Goal: Task Accomplishment & Management: Complete application form

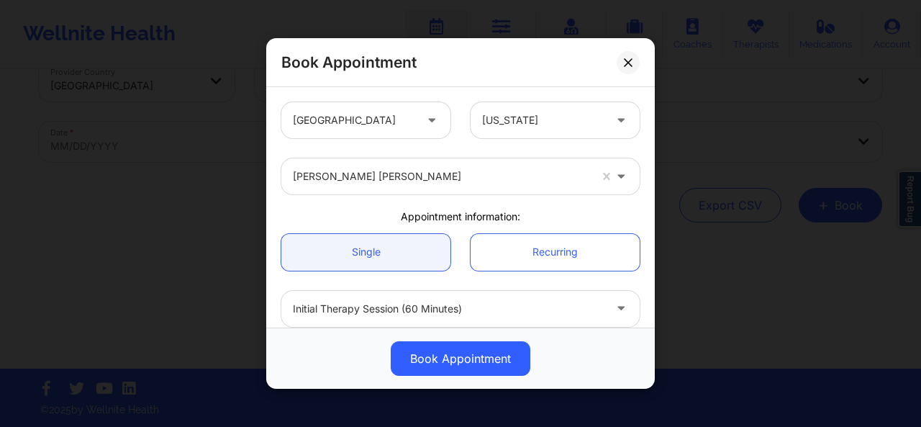
click at [443, 164] on div "[PERSON_NAME] [PERSON_NAME]" at bounding box center [441, 176] width 296 height 36
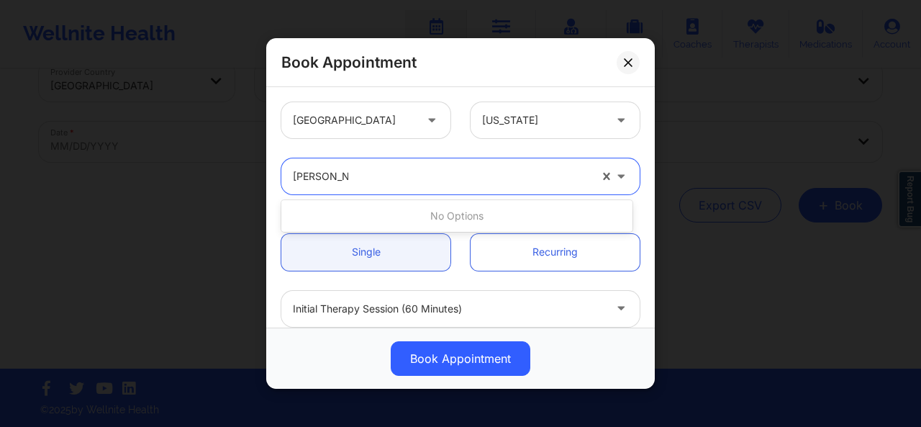
type input "[PERSON_NAME]"
click at [422, 176] on div at bounding box center [441, 176] width 296 height 17
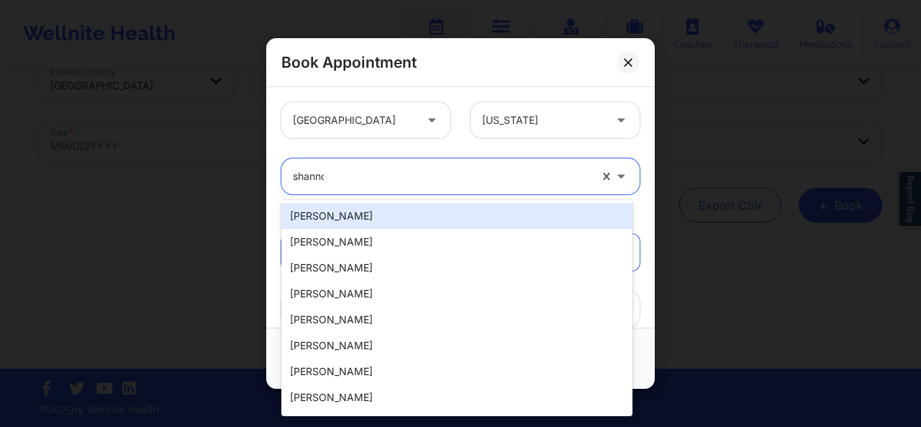
type input "[PERSON_NAME]"
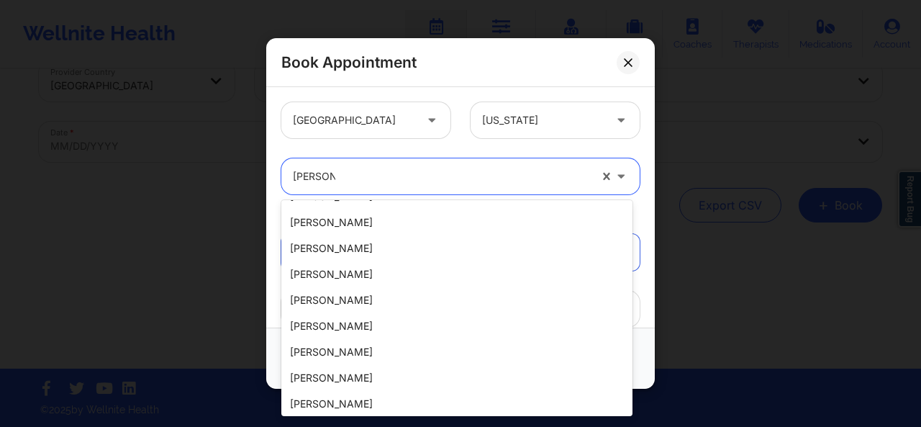
scroll to position [567, 0]
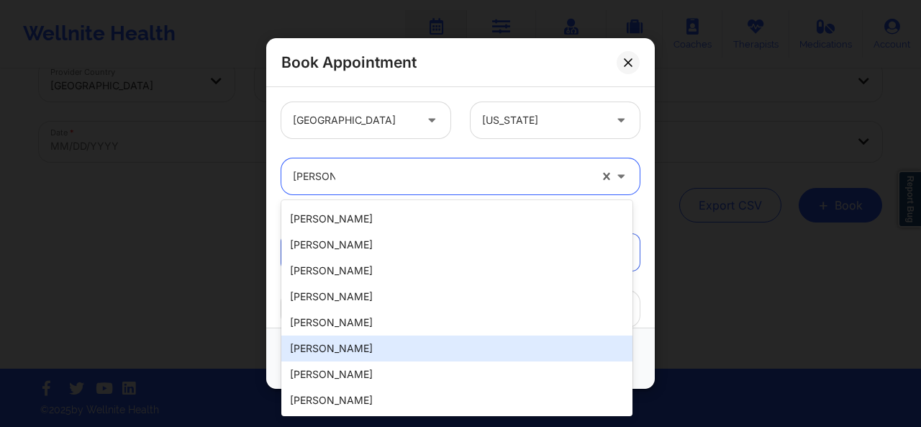
click at [496, 353] on div "[PERSON_NAME]" at bounding box center [456, 348] width 351 height 26
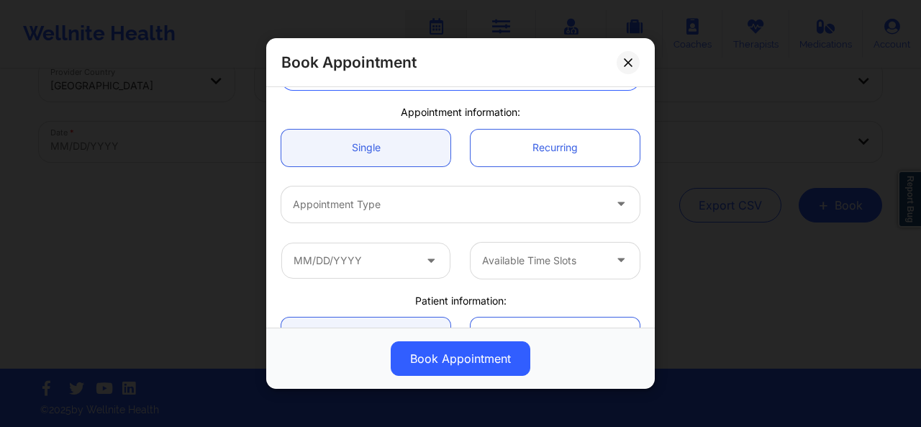
scroll to position [120, 0]
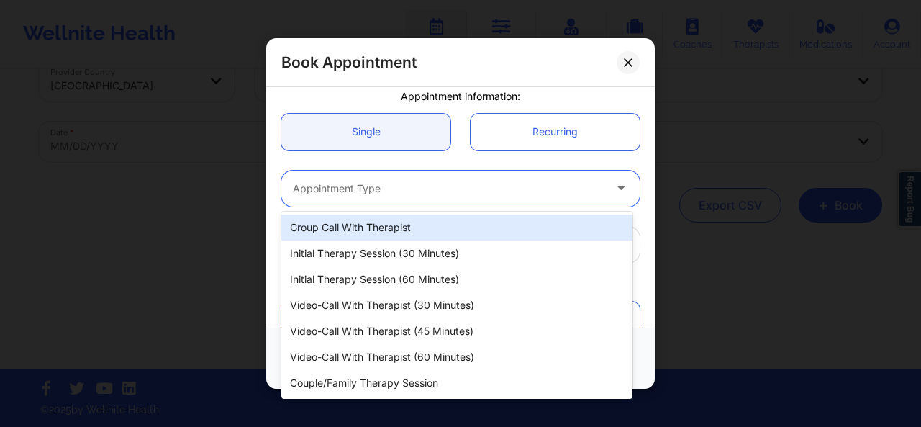
click at [409, 194] on div at bounding box center [448, 188] width 311 height 17
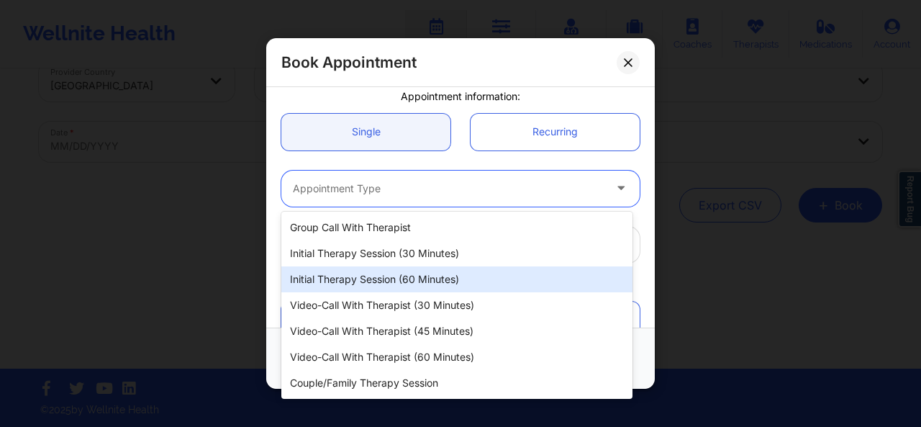
click at [411, 280] on div "Initial Therapy Session (60 minutes)" at bounding box center [456, 279] width 351 height 26
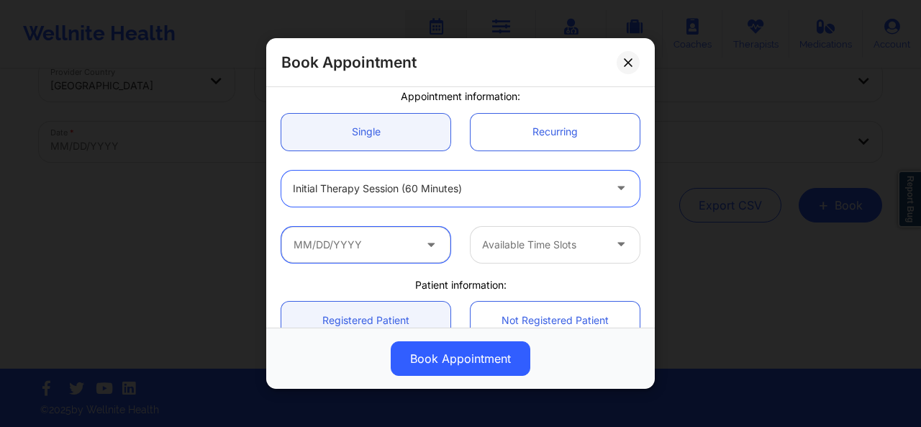
click at [419, 247] on input "text" at bounding box center [365, 244] width 169 height 36
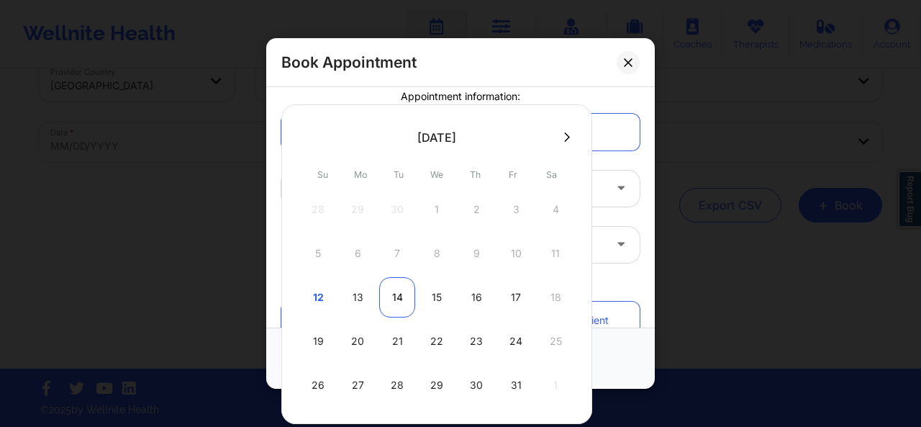
click at [394, 296] on div "14" at bounding box center [397, 297] width 36 height 40
type input "[DATE]"
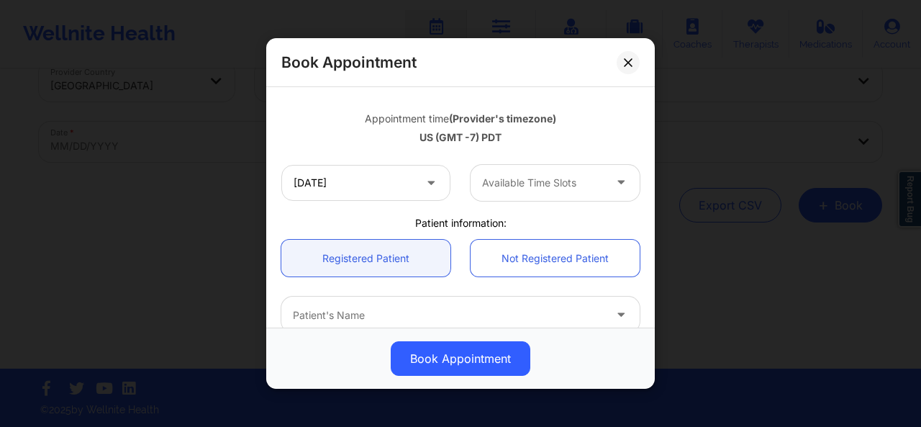
scroll to position [273, 0]
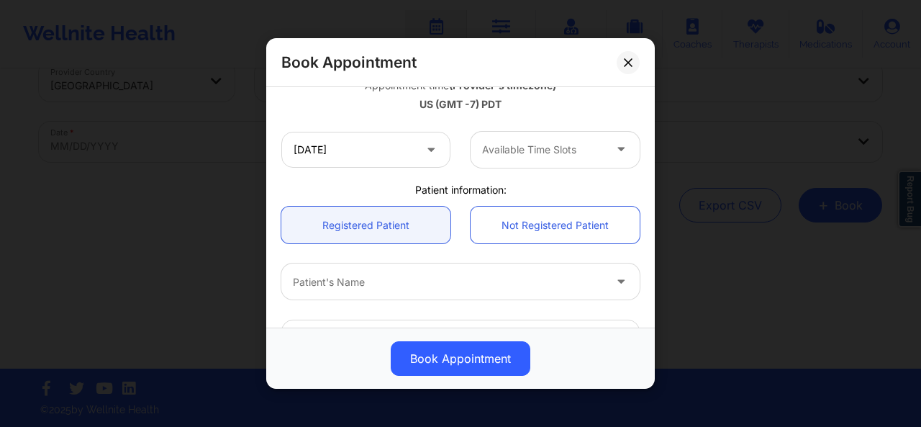
click at [564, 148] on div at bounding box center [543, 149] width 122 height 17
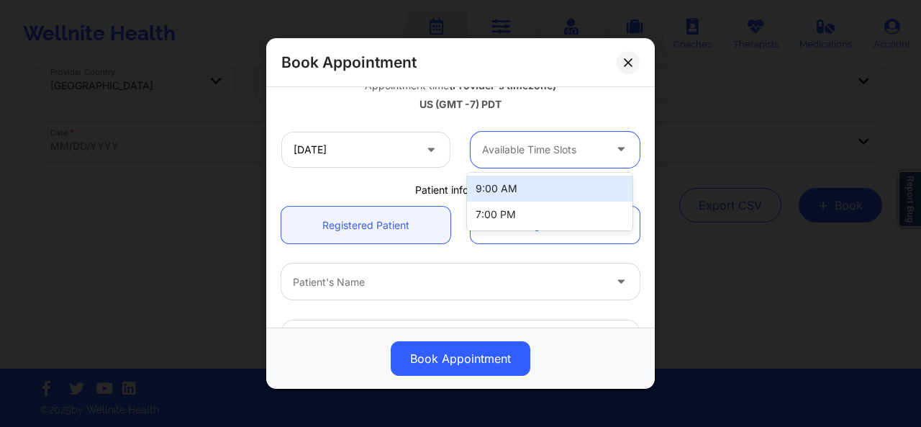
click at [564, 148] on div at bounding box center [543, 149] width 122 height 17
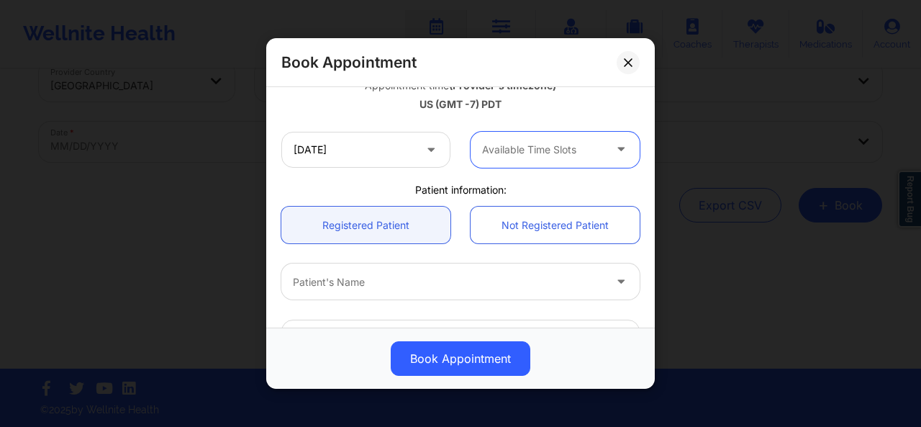
click at [564, 148] on div at bounding box center [543, 149] width 122 height 17
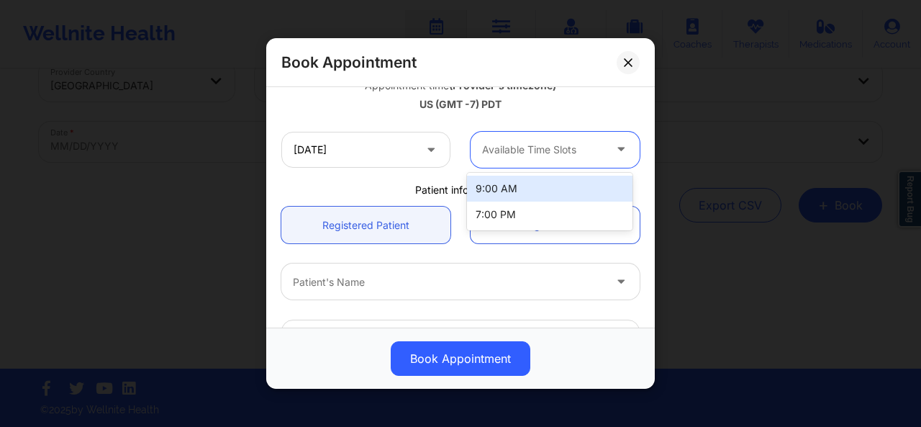
click at [564, 148] on div at bounding box center [543, 149] width 122 height 17
click at [520, 184] on div "9:00 AM" at bounding box center [549, 189] width 165 height 26
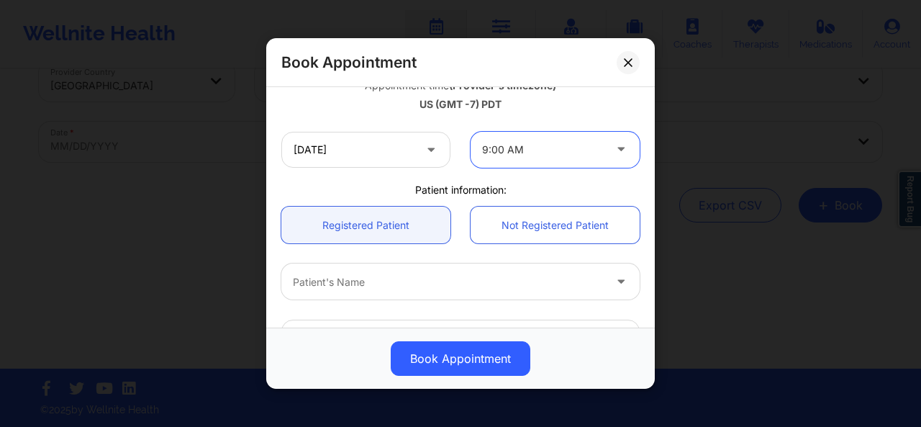
click at [509, 276] on div at bounding box center [448, 281] width 311 height 17
type input "[PERSON_NAME]"
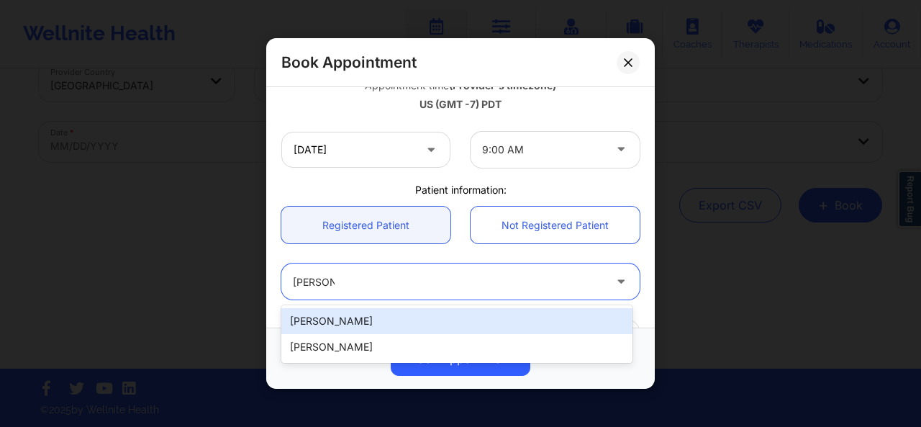
click at [478, 317] on div "[PERSON_NAME]" at bounding box center [456, 321] width 351 height 26
type input "[EMAIL_ADDRESS][DOMAIN_NAME]"
type input "8054127393"
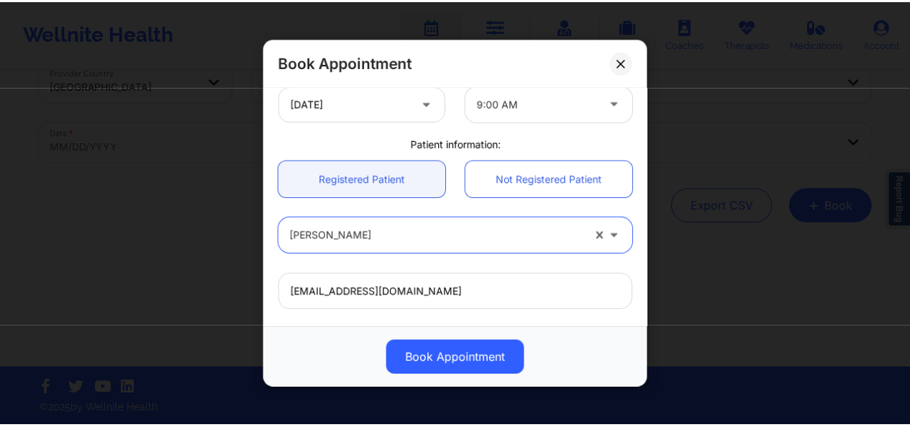
scroll to position [506, 0]
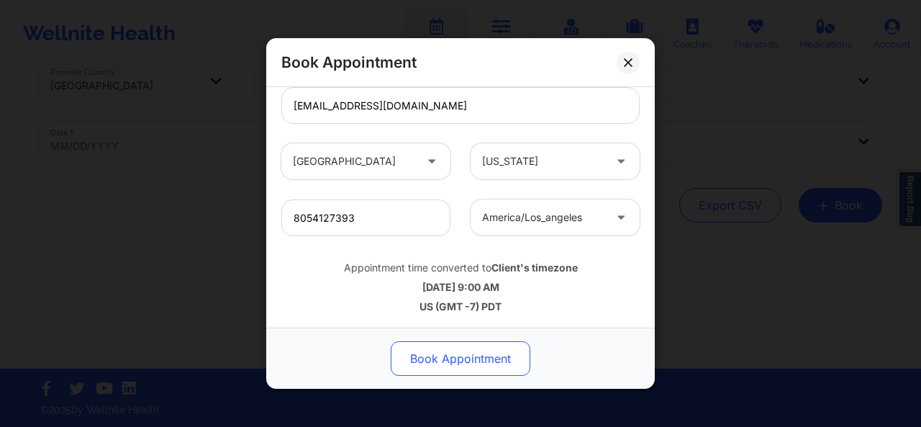
click at [486, 349] on button "Book Appointment" at bounding box center [461, 358] width 140 height 35
